Goal: Book appointment/travel/reservation

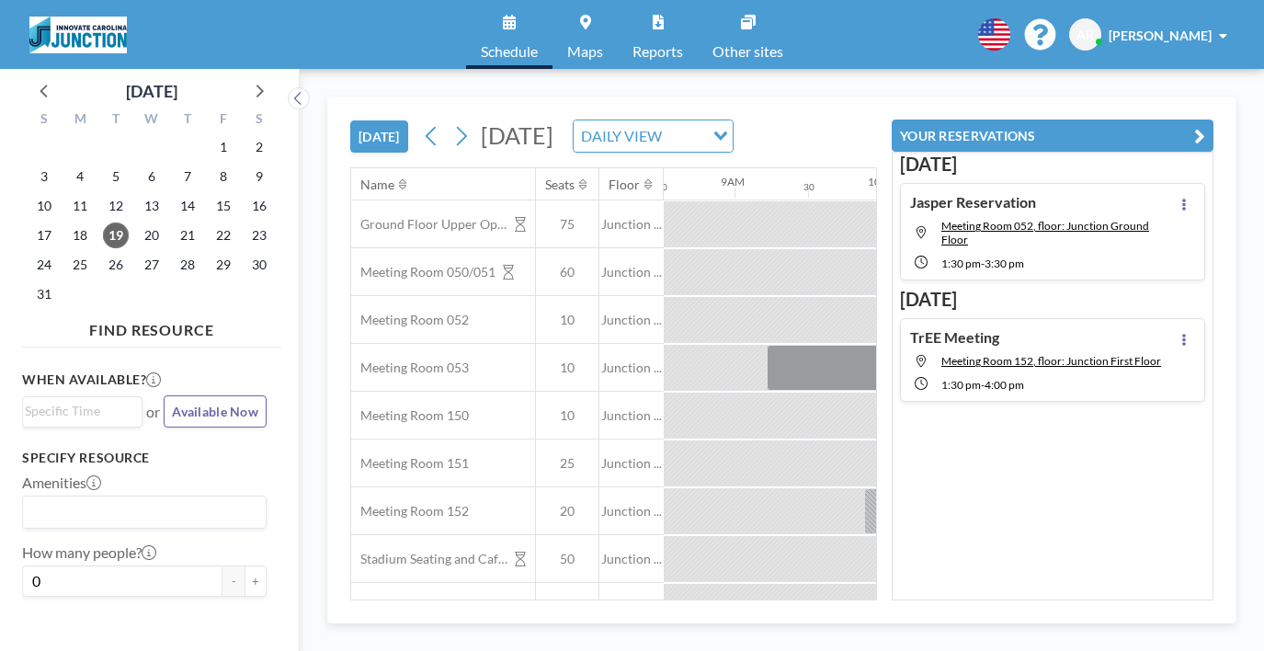
scroll to position [0, 1255]
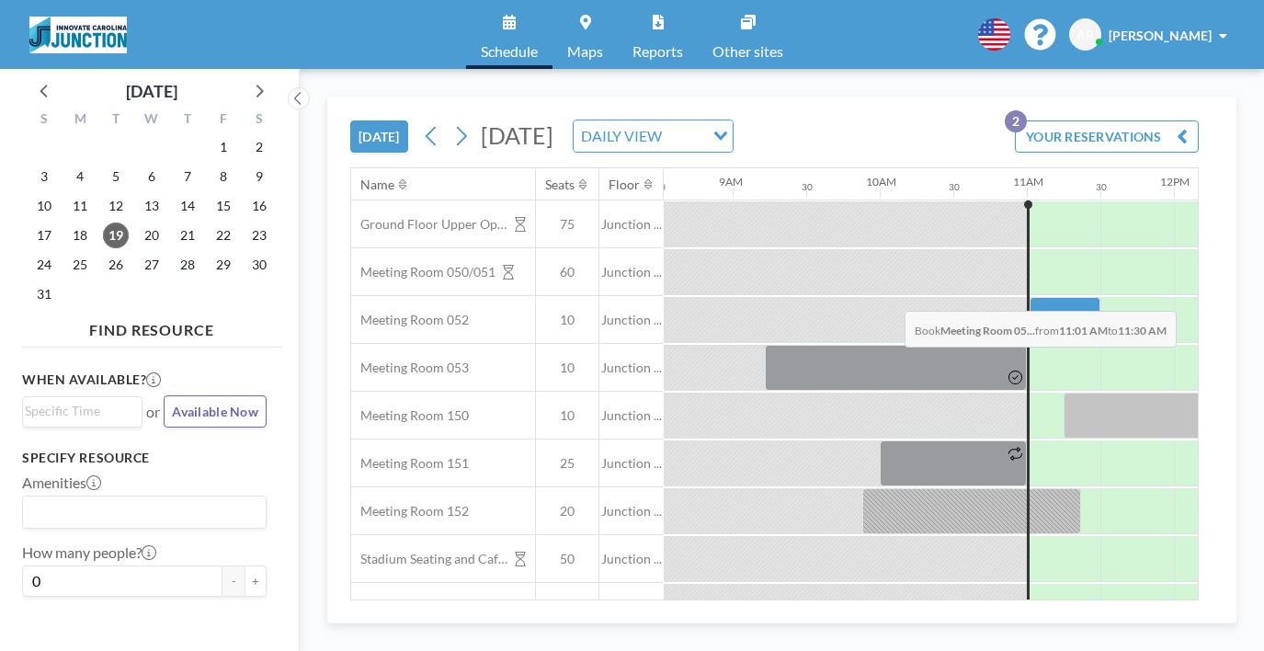
click at [1030, 297] on div at bounding box center [1065, 320] width 71 height 46
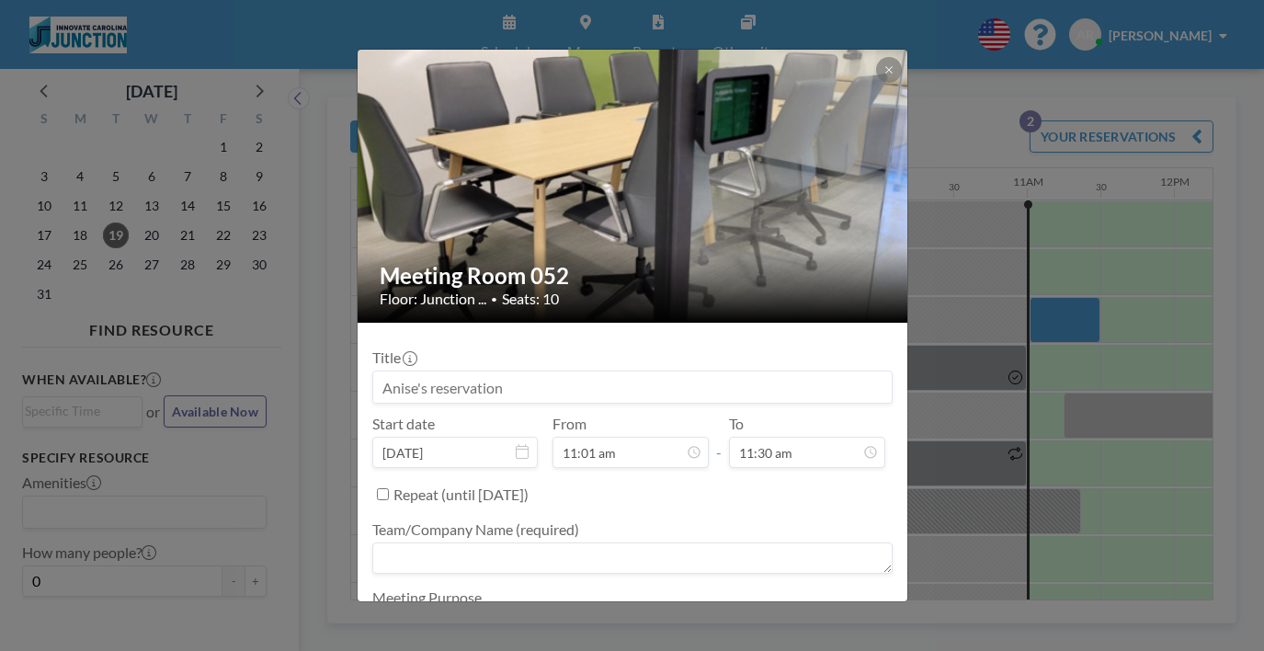
click at [613, 371] on input at bounding box center [632, 386] width 518 height 31
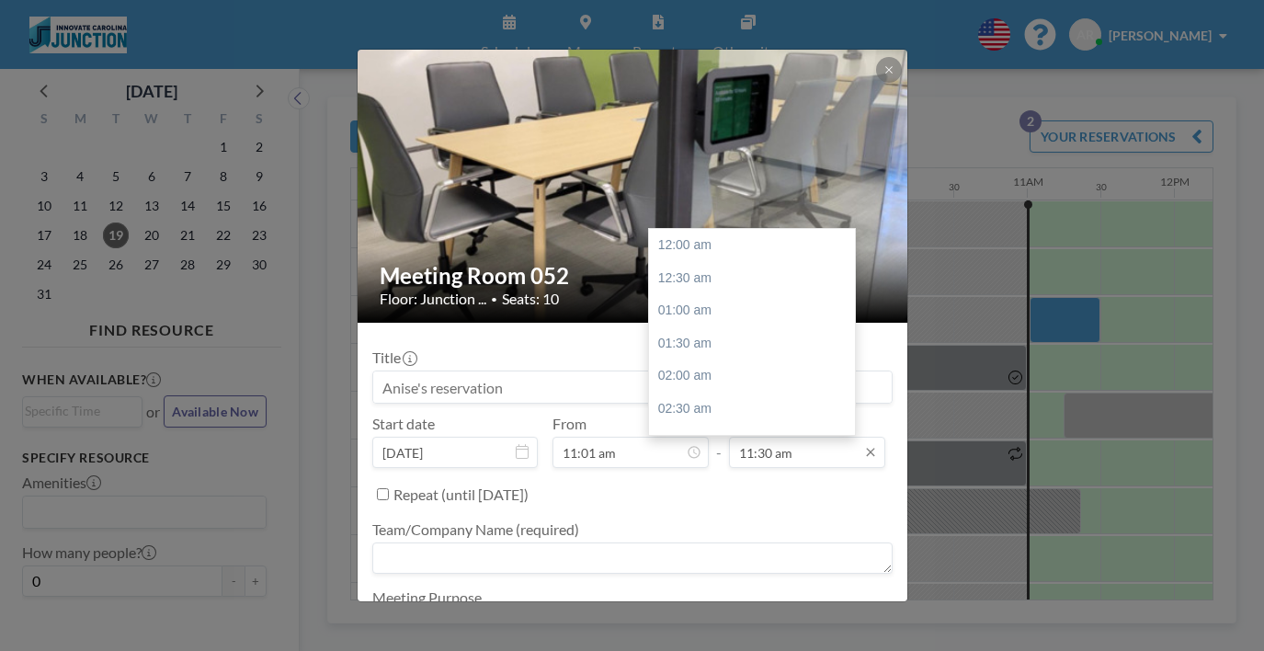
scroll to position [675, 0]
click at [795, 437] on input "11:30 am" at bounding box center [807, 452] width 156 height 31
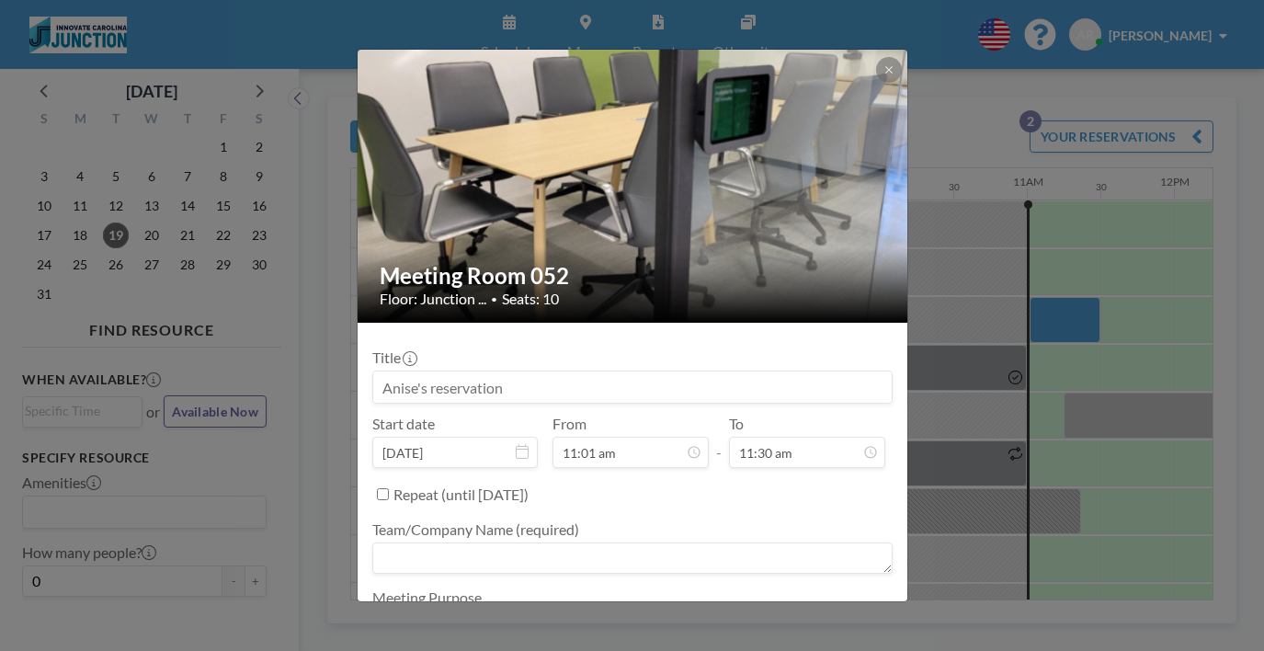
drag, startPoint x: 795, startPoint y: 385, endPoint x: 697, endPoint y: 385, distance: 98.4
click at [696, 415] on div "Start date [DATE] From 11:01 am - To 11:30 am 12:00 am 12:30 am 01:00 am 01:30 …" at bounding box center [632, 441] width 520 height 53
type input "11:30 am"
click at [629, 542] on textarea at bounding box center [632, 557] width 520 height 31
type textarea "innovate"
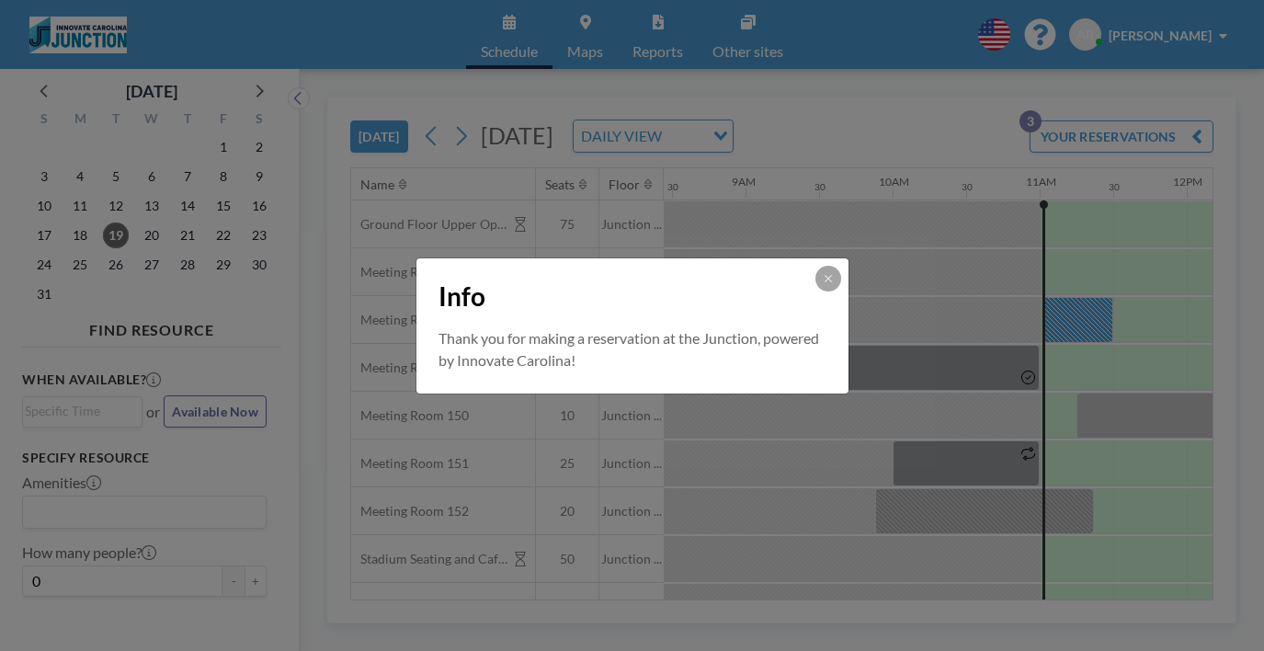
scroll to position [0, 1255]
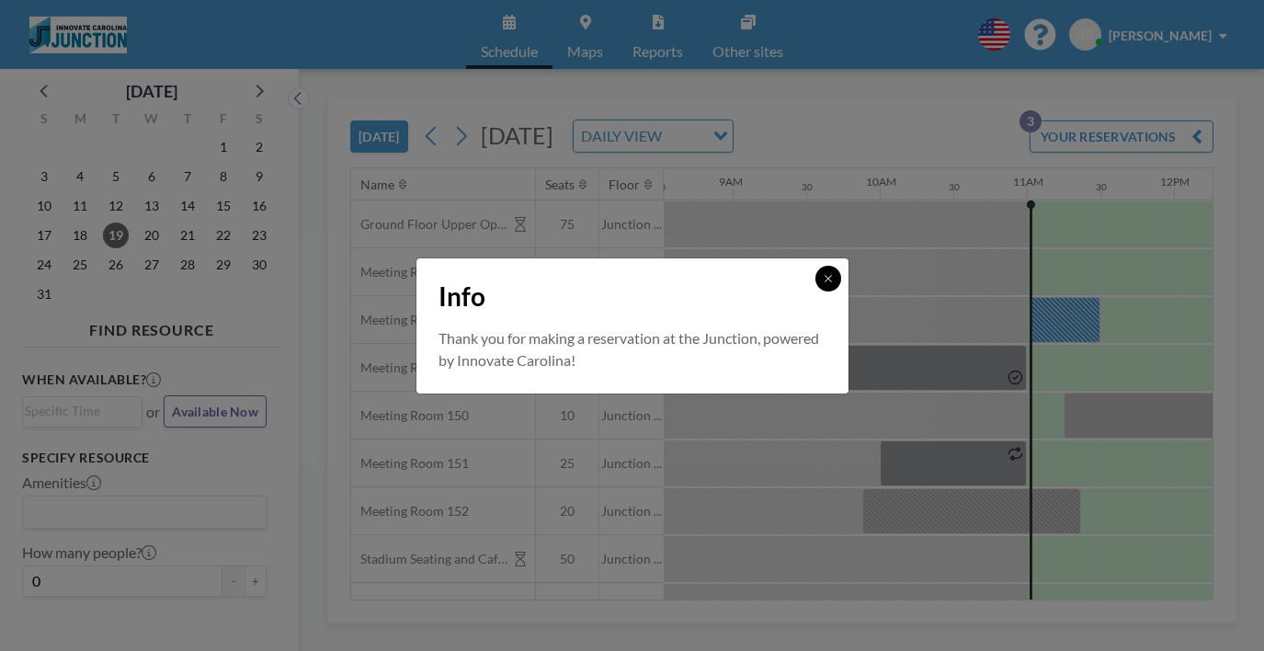
click at [825, 281] on icon at bounding box center [828, 278] width 6 height 6
